Goal: Task Accomplishment & Management: Manage account settings

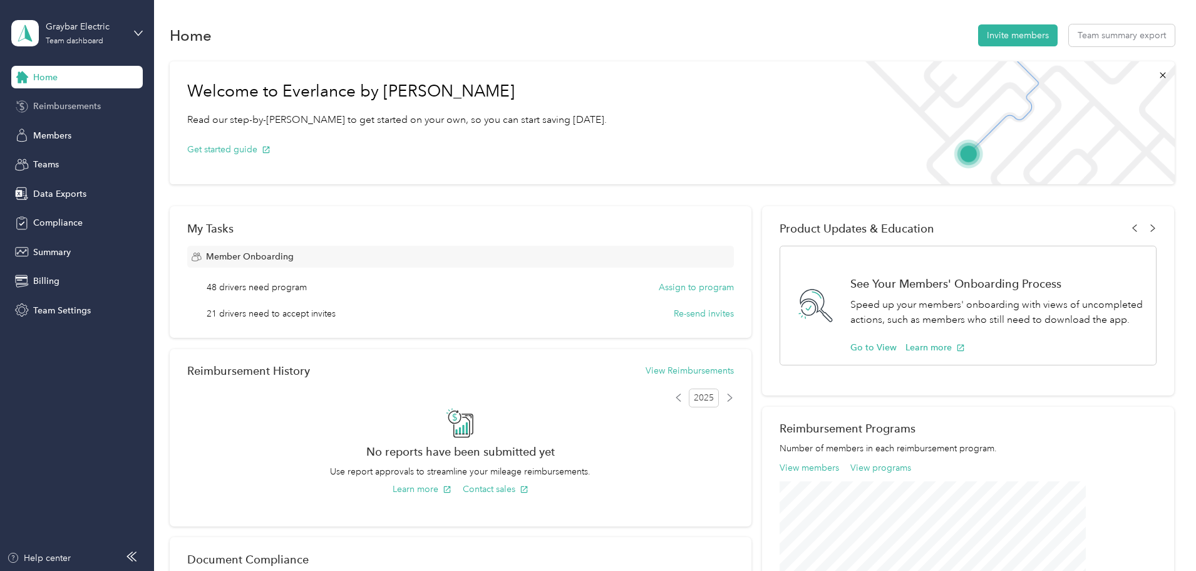
click at [72, 97] on div "Reimbursements" at bounding box center [77, 106] width 132 height 23
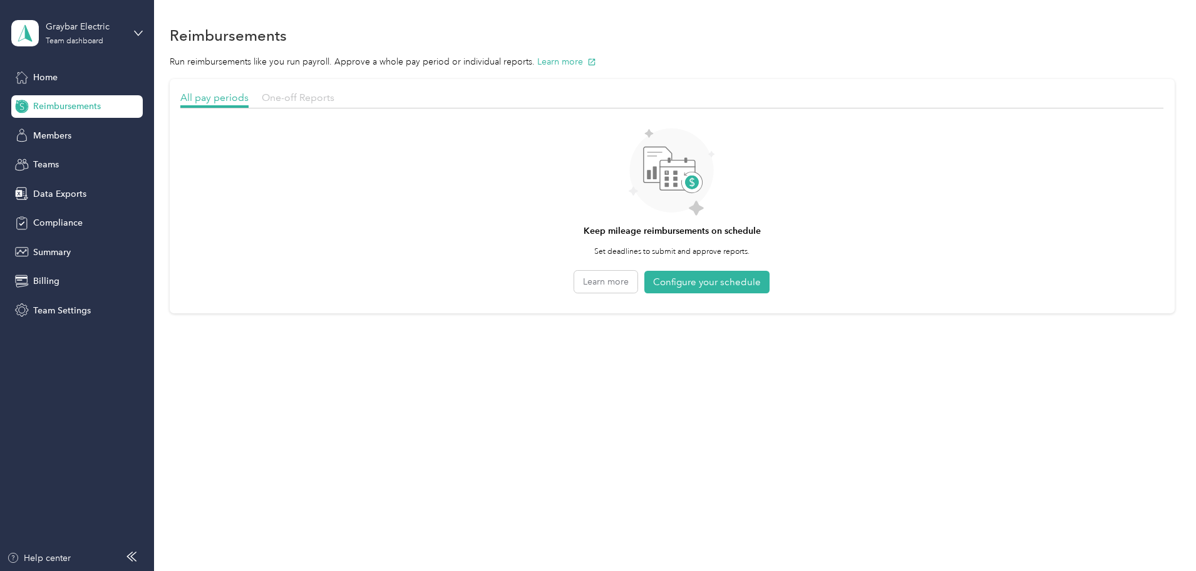
click at [334, 101] on span "One-off Reports" at bounding box center [298, 97] width 73 height 12
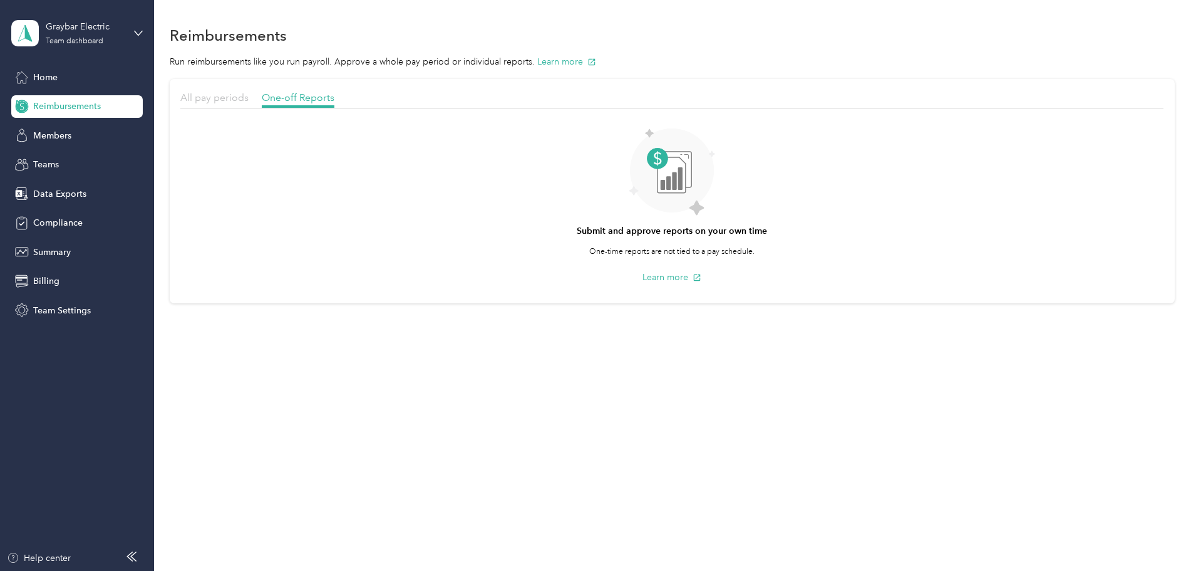
click at [249, 98] on span "All pay periods" at bounding box center [214, 97] width 68 height 12
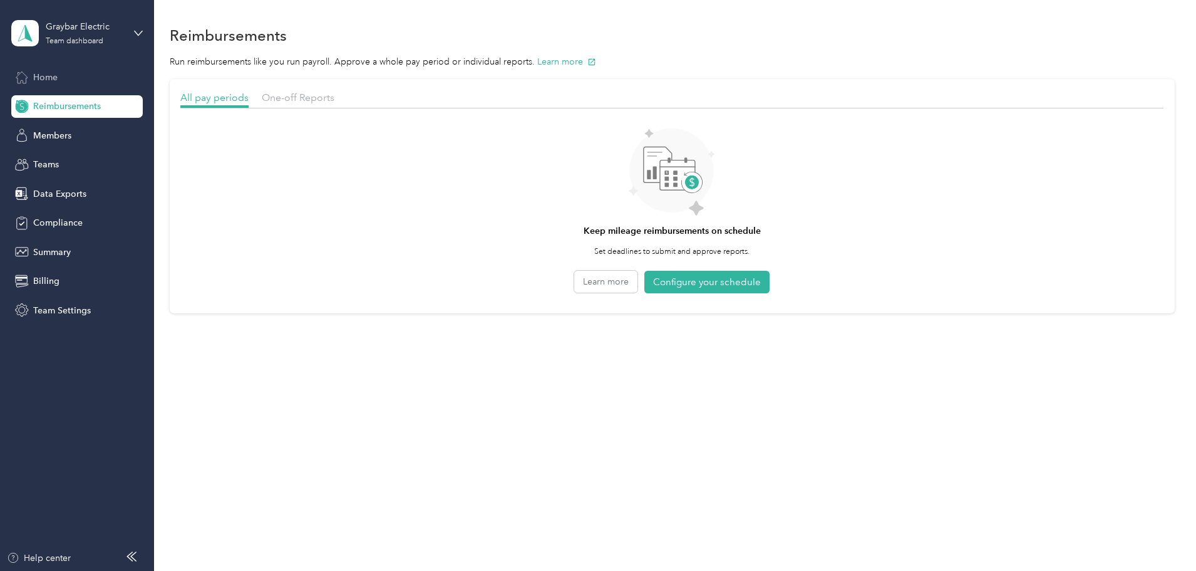
click at [43, 74] on span "Home" at bounding box center [45, 77] width 24 height 13
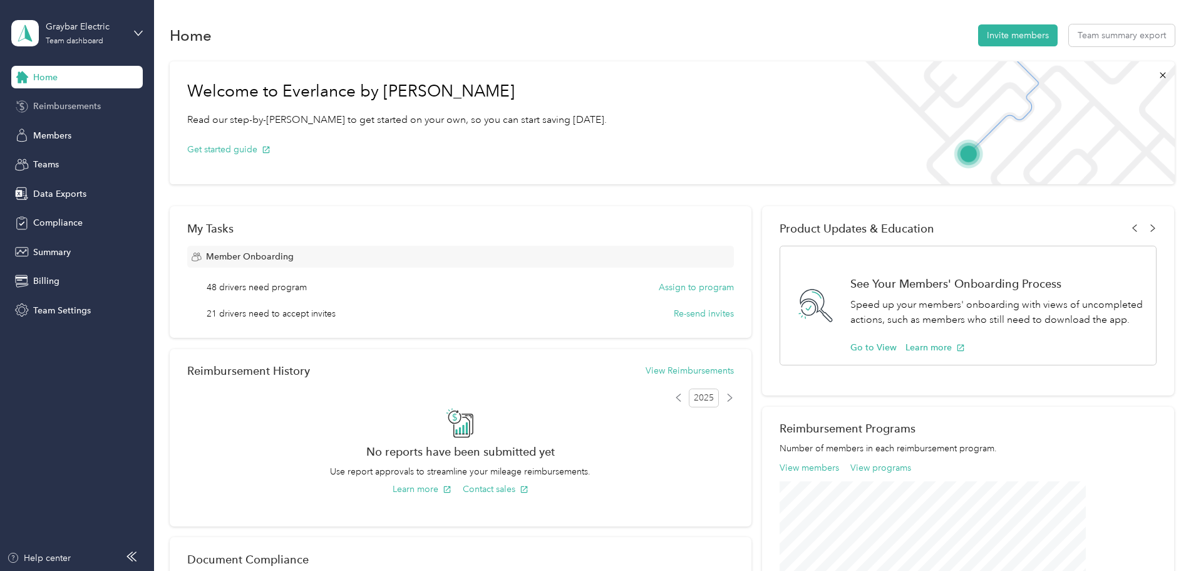
click at [45, 105] on span "Reimbursements" at bounding box center [67, 106] width 68 height 13
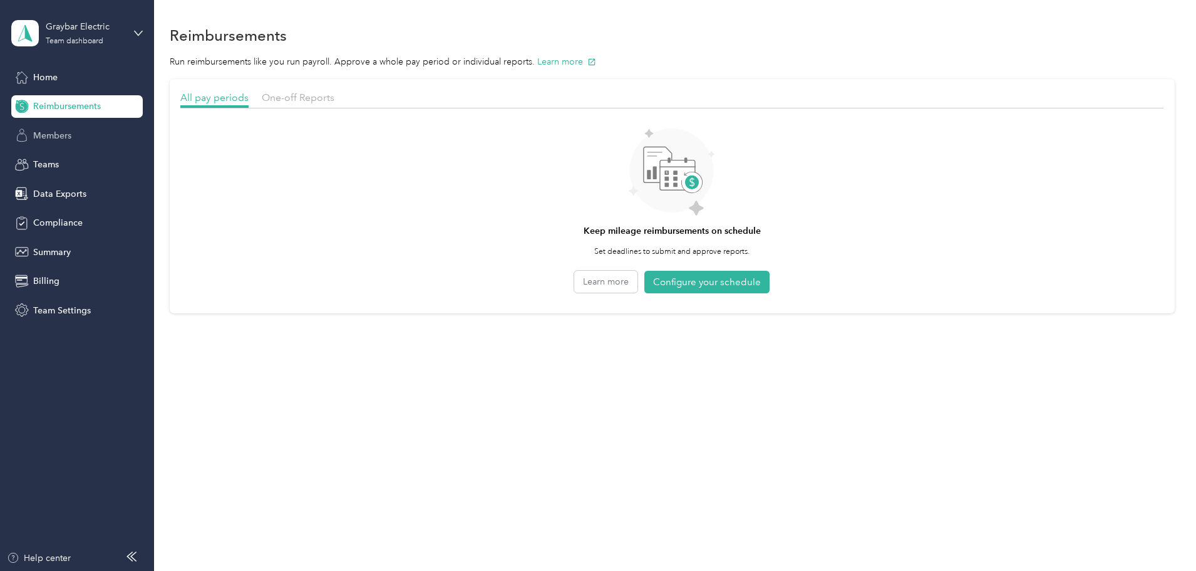
click at [58, 140] on span "Members" at bounding box center [52, 135] width 38 height 13
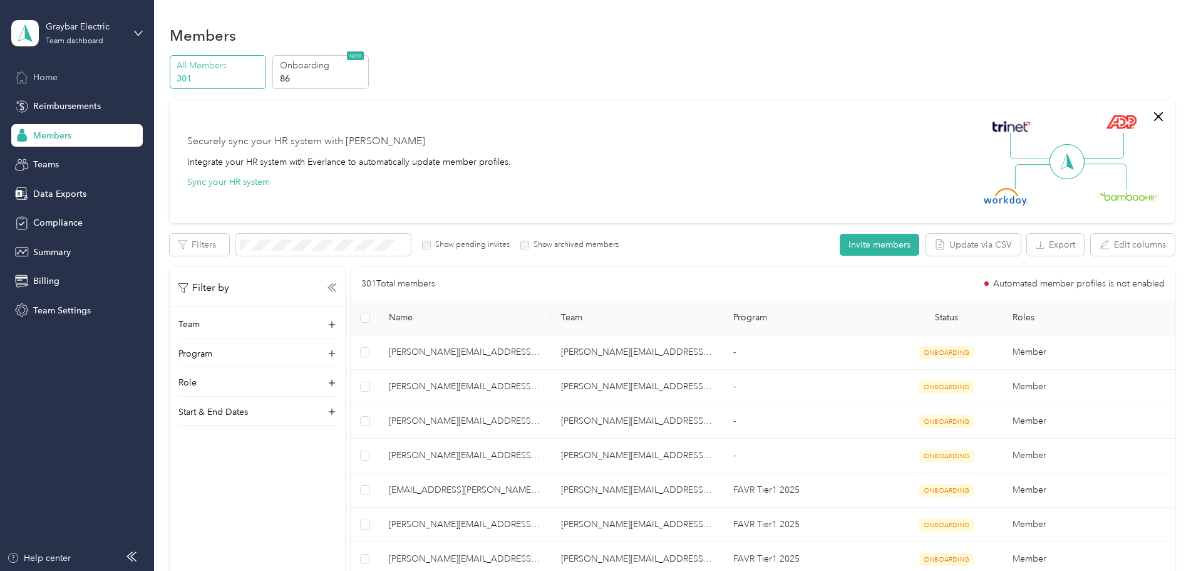
click at [44, 76] on span "Home" at bounding box center [45, 77] width 24 height 13
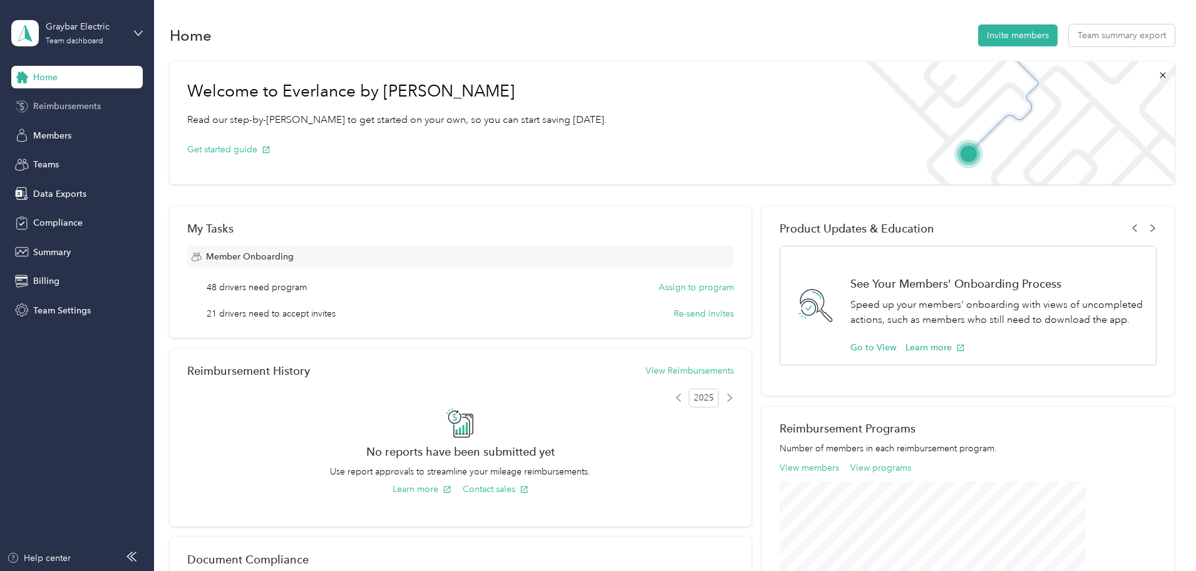
click at [46, 111] on span "Reimbursements" at bounding box center [67, 106] width 68 height 13
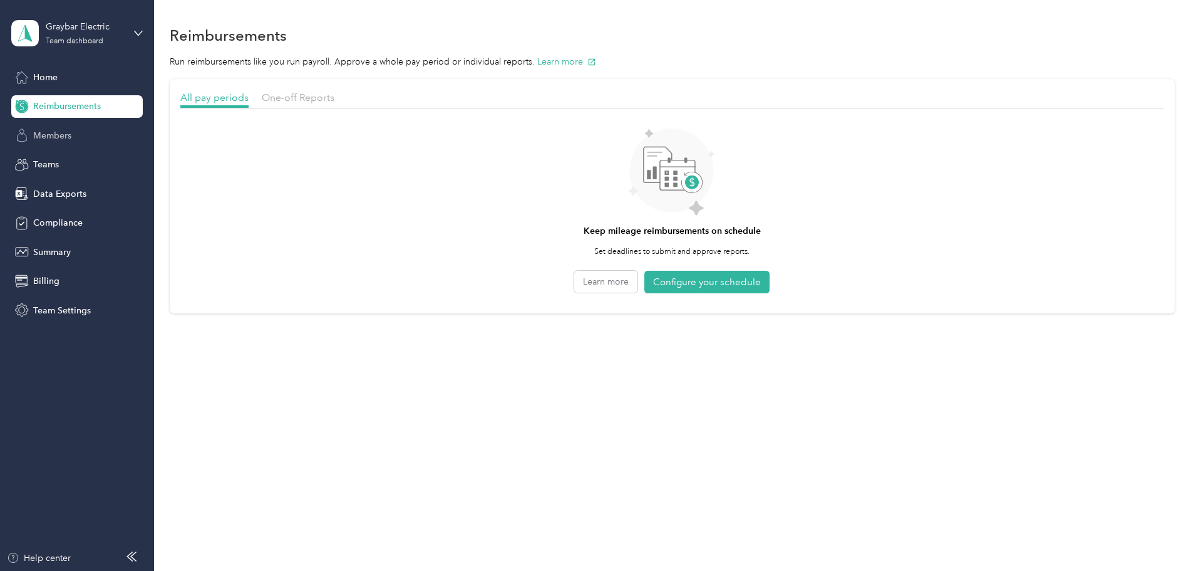
click at [60, 140] on span "Members" at bounding box center [52, 135] width 38 height 13
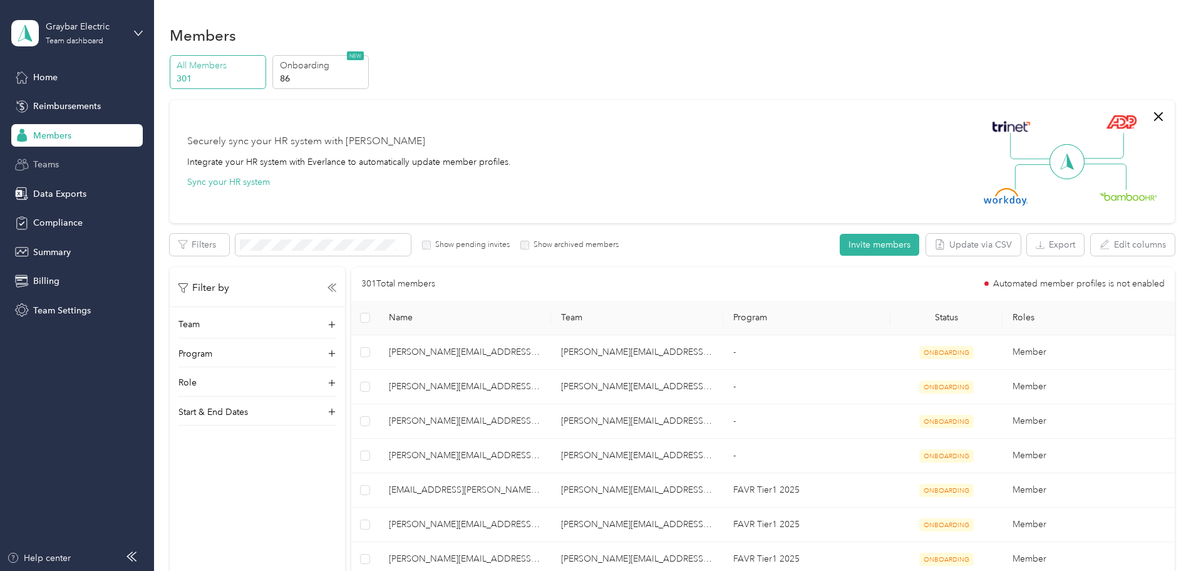
click at [53, 163] on span "Teams" at bounding box center [46, 164] width 26 height 13
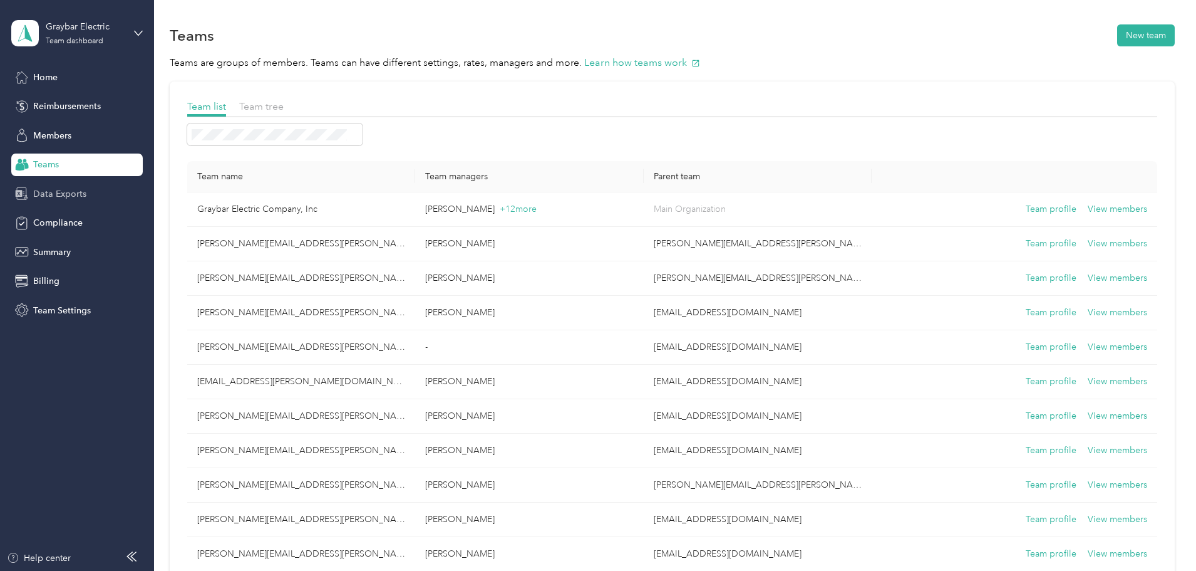
click at [52, 195] on span "Data Exports" at bounding box center [59, 193] width 53 height 13
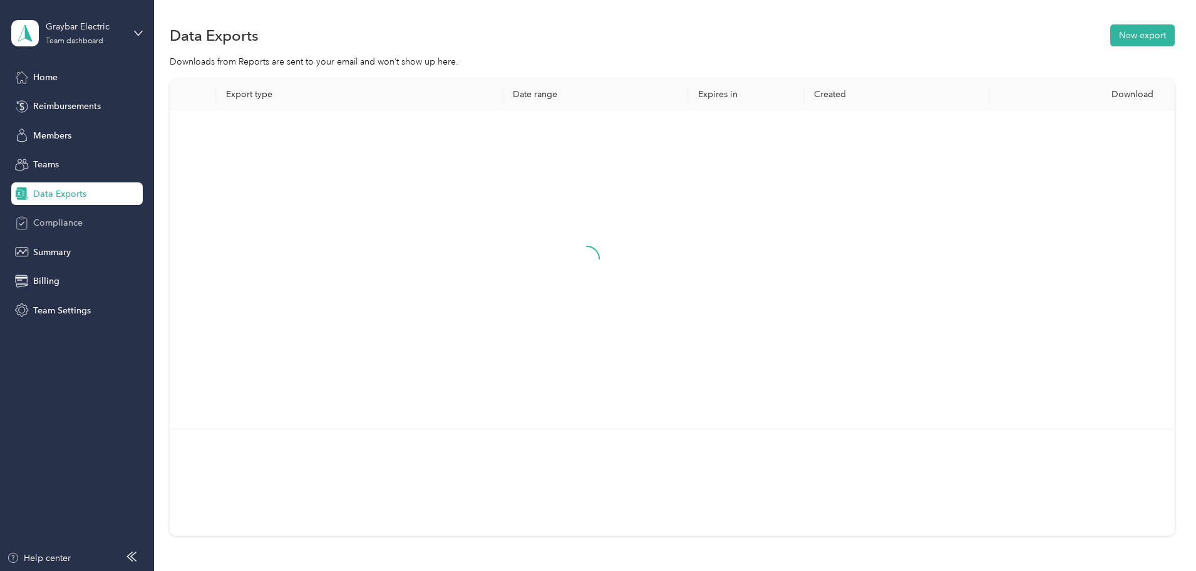
click at [55, 220] on span "Compliance" at bounding box center [57, 222] width 49 height 13
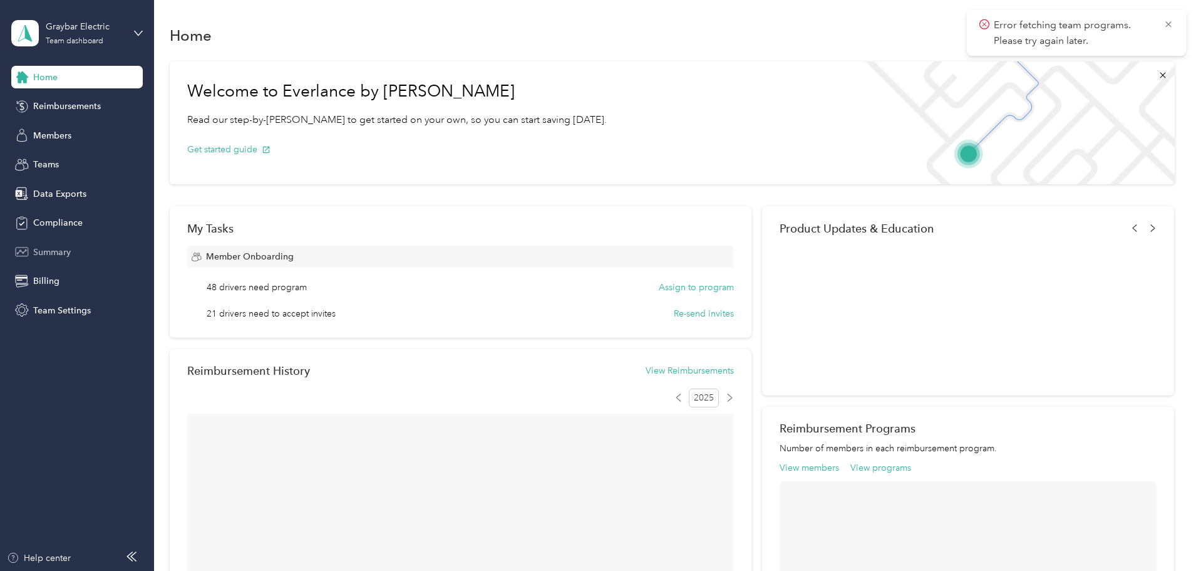
click at [56, 243] on div "Summary" at bounding box center [77, 252] width 132 height 23
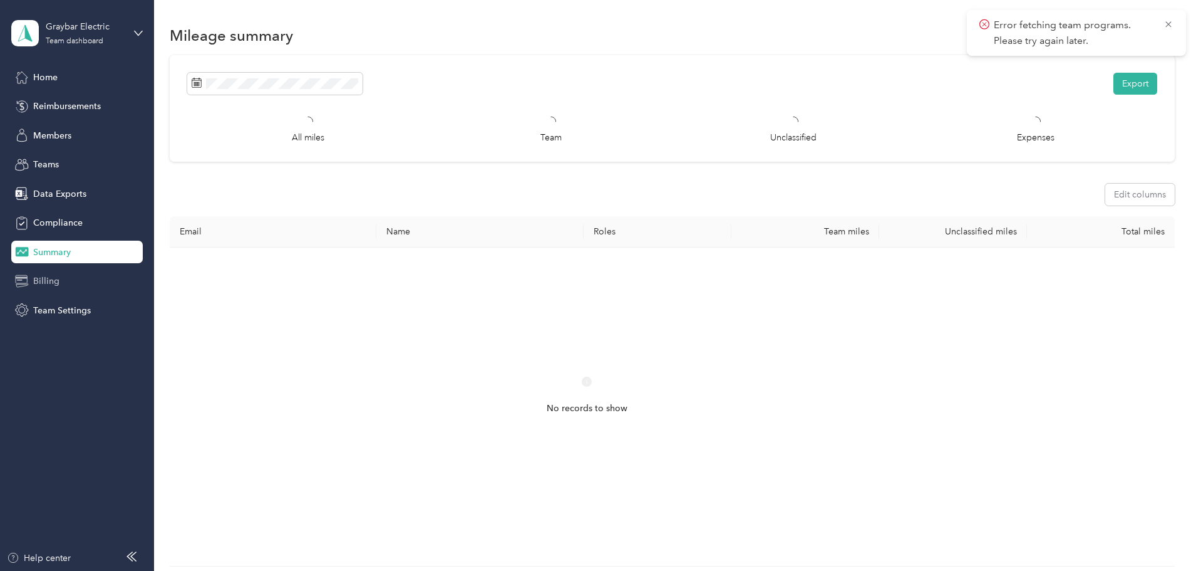
click at [52, 286] on span "Billing" at bounding box center [46, 280] width 26 height 13
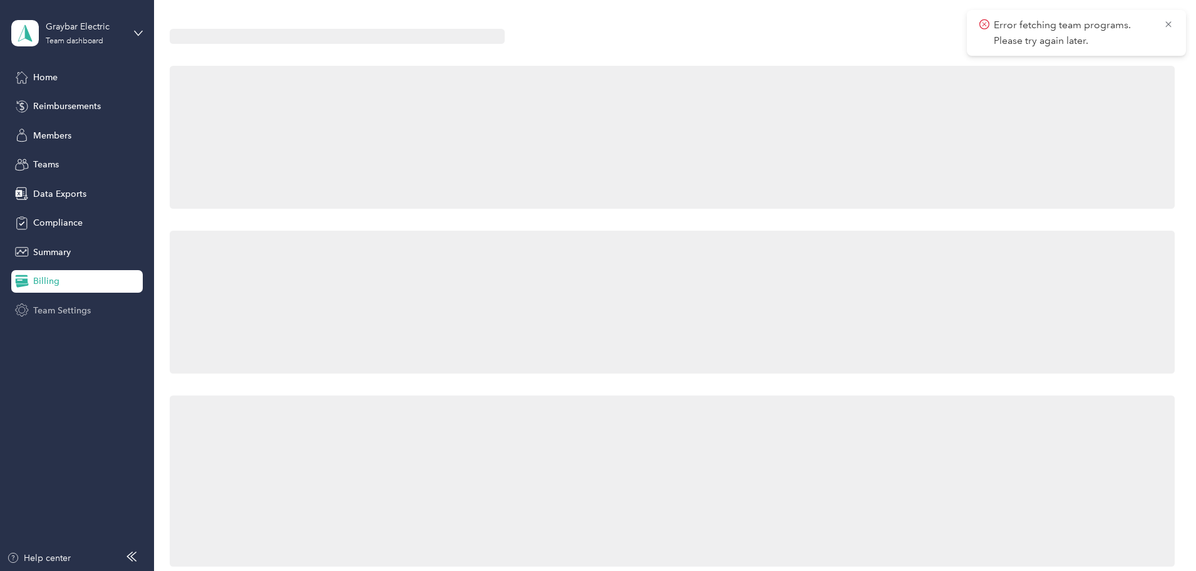
click at [53, 309] on span "Team Settings" at bounding box center [62, 310] width 58 height 13
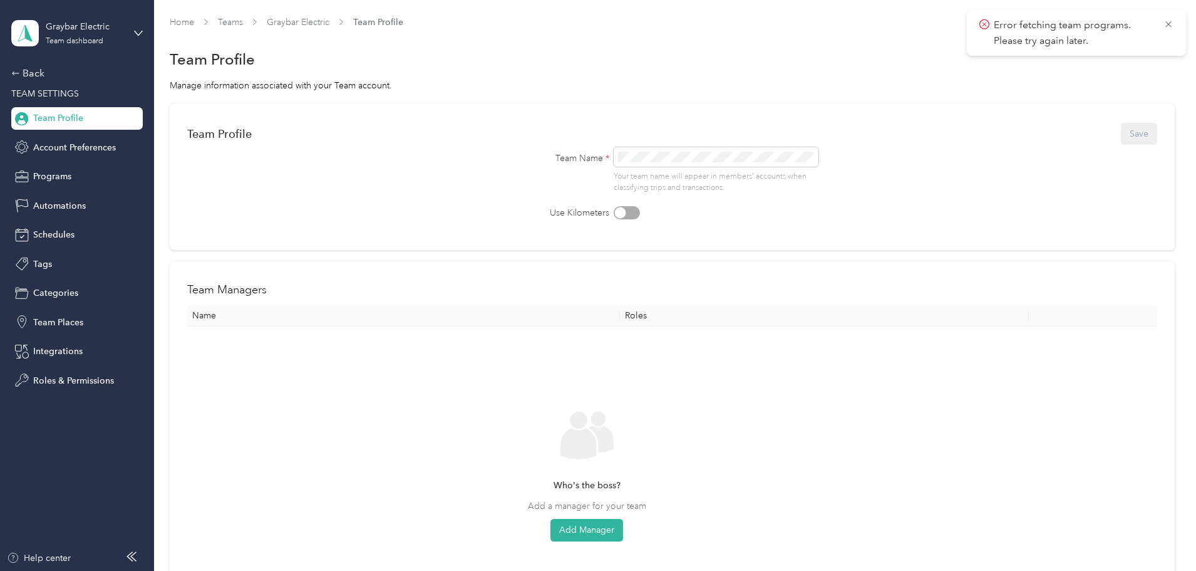
click at [1175, 27] on div "Error fetching team programs. Please try again later." at bounding box center [1076, 33] width 219 height 46
click at [1170, 26] on icon at bounding box center [1169, 24] width 6 height 6
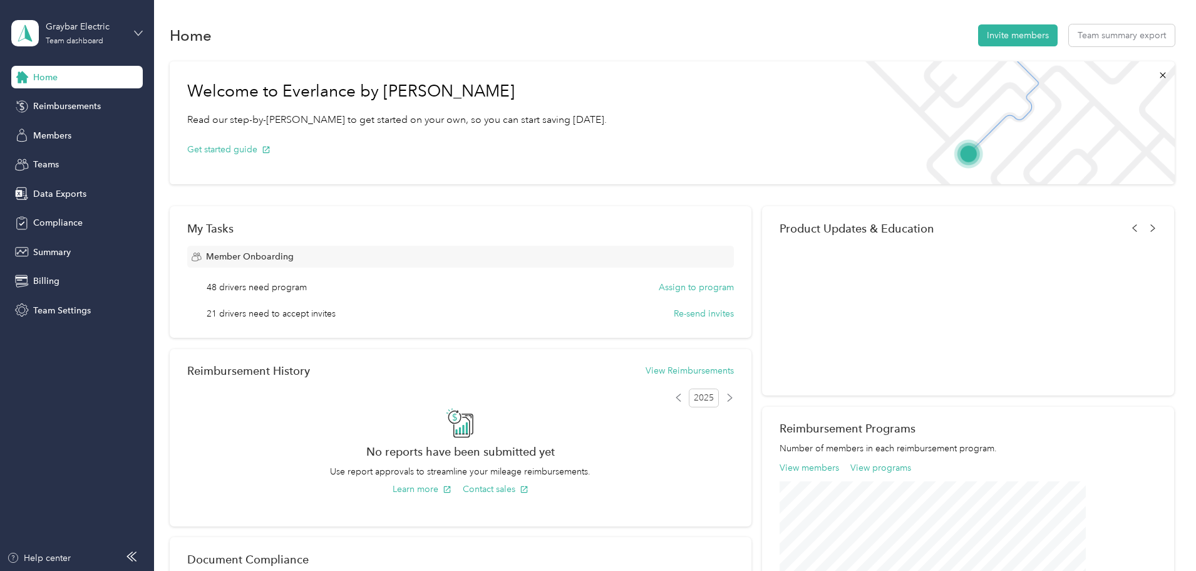
click at [139, 34] on icon at bounding box center [138, 33] width 9 height 9
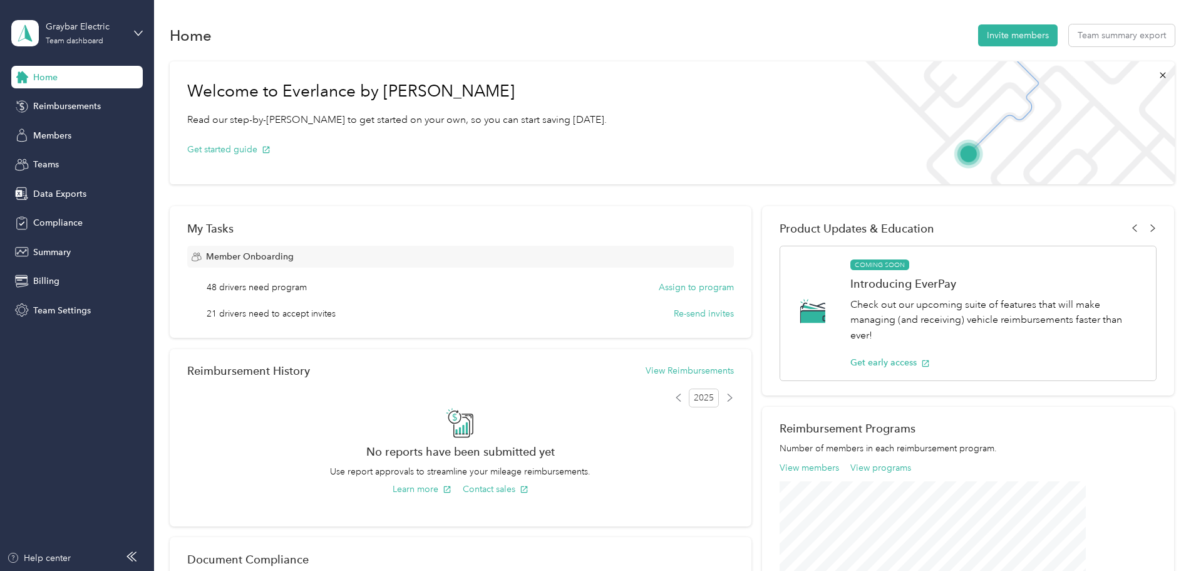
click at [59, 156] on div "Log out" at bounding box center [47, 159] width 48 height 13
